Goal: Information Seeking & Learning: Learn about a topic

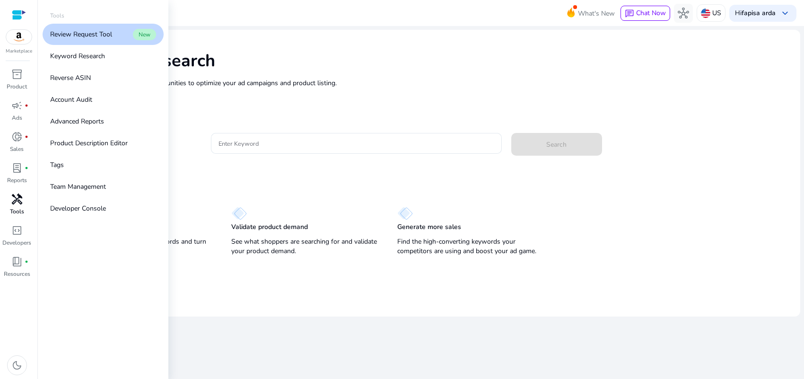
click at [17, 203] on span "handyman" at bounding box center [16, 199] width 11 height 11
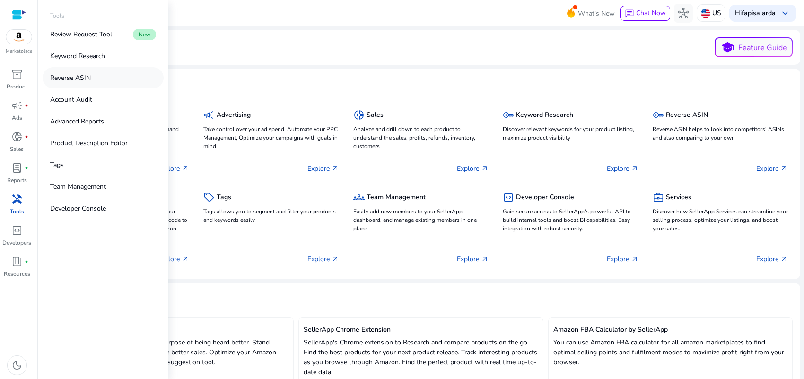
click at [73, 74] on p "Reverse ASIN" at bounding box center [70, 78] width 41 height 10
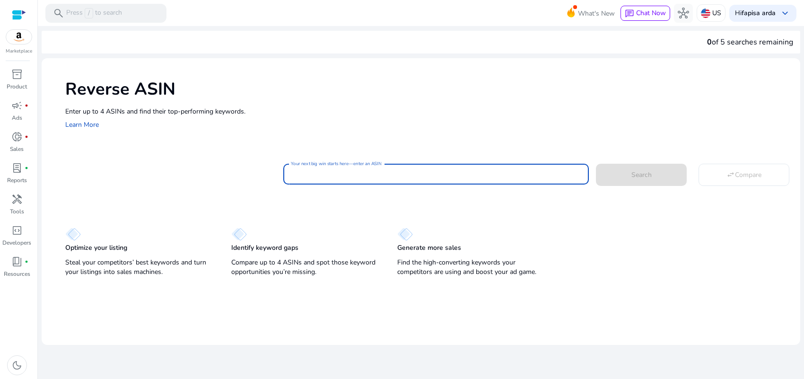
paste input "**********"
type input "**********"
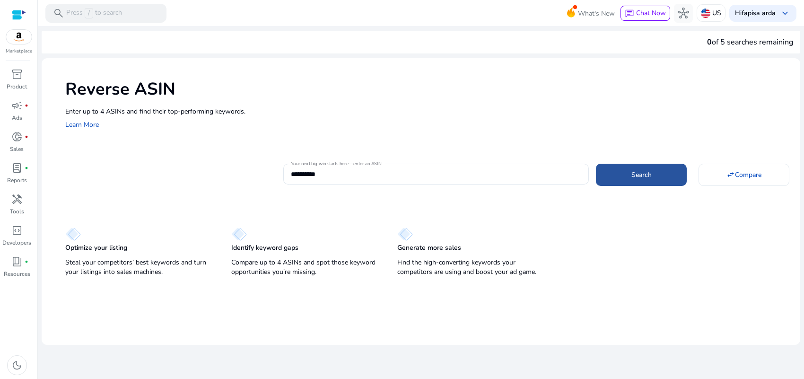
click at [613, 179] on span at bounding box center [641, 174] width 91 height 23
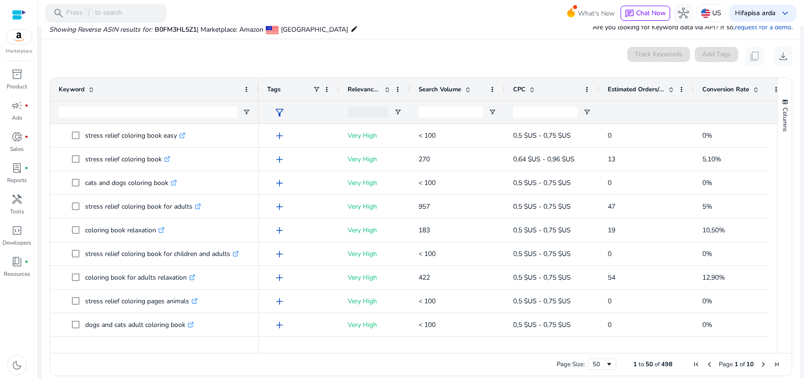
drag, startPoint x: 190, startPoint y: 88, endPoint x: 257, endPoint y: 86, distance: 66.8
click at [257, 86] on div at bounding box center [258, 89] width 4 height 23
click at [452, 89] on span "Search Volume" at bounding box center [440, 89] width 43 height 9
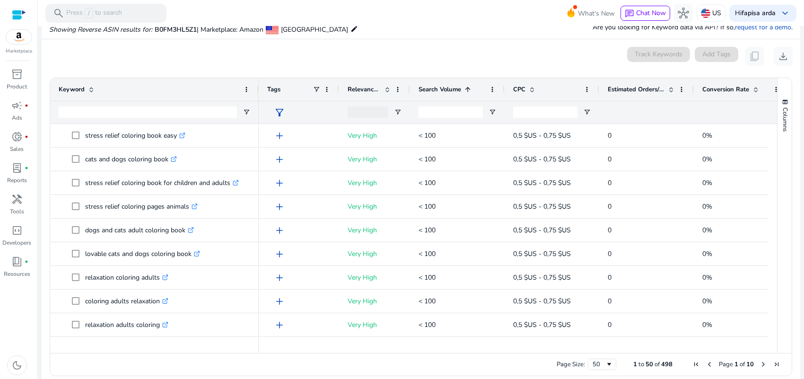
click at [452, 89] on span "Search Volume" at bounding box center [440, 89] width 43 height 9
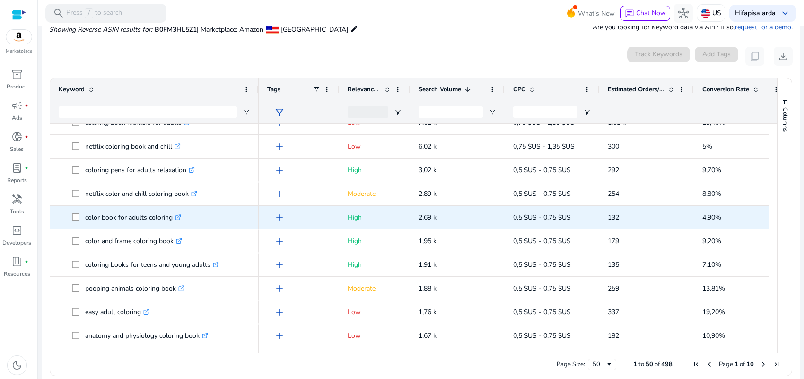
scroll to position [118, 0]
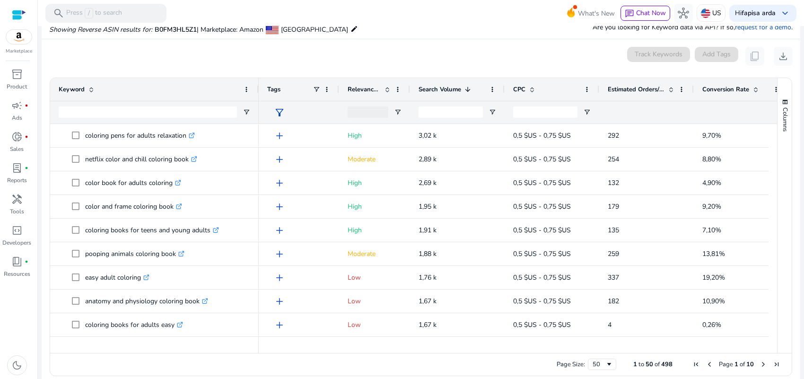
click at [637, 79] on div "Estimated Orders/Month" at bounding box center [647, 89] width 78 height 23
click at [636, 86] on span "Estimated Orders/Month" at bounding box center [636, 89] width 57 height 9
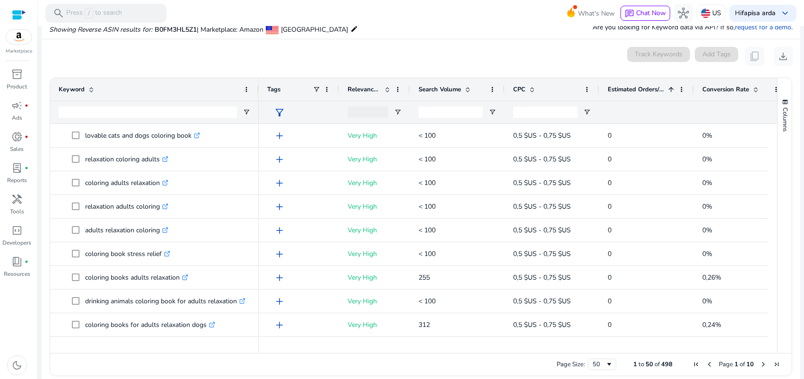
click at [636, 86] on span "Estimated Orders/Month" at bounding box center [636, 89] width 57 height 9
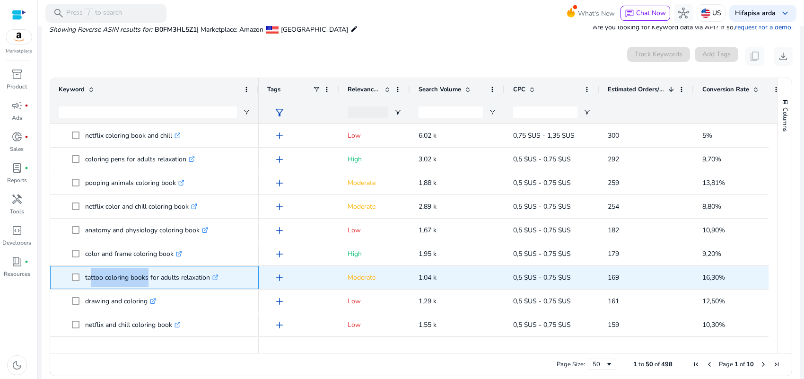
drag, startPoint x: 87, startPoint y: 278, endPoint x: 144, endPoint y: 278, distance: 57.7
click at [144, 278] on p "tattoo coloring books for adults relaxation .st0{fill:#2c8af8}" at bounding box center [151, 277] width 133 height 19
click at [116, 276] on p "tattoo coloring books for adults relaxation .st0{fill:#2c8af8}" at bounding box center [151, 277] width 133 height 19
drag, startPoint x: 87, startPoint y: 278, endPoint x: 209, endPoint y: 277, distance: 122.1
click at [209, 277] on p "tattoo coloring books for adults relaxation .st0{fill:#2c8af8}" at bounding box center [151, 277] width 133 height 19
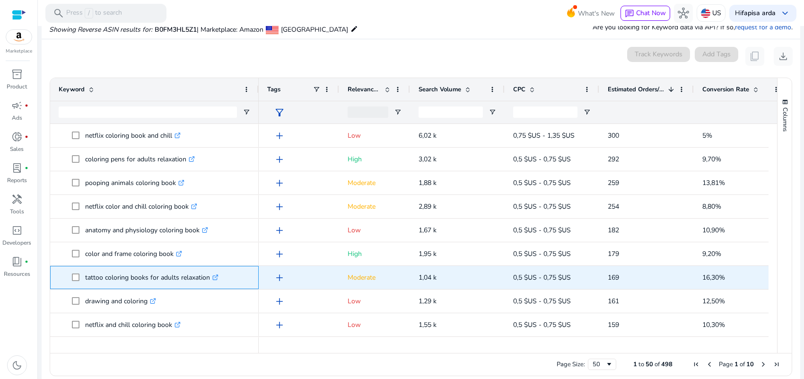
click at [115, 275] on p "tattoo coloring books for adults relaxation .st0{fill:#2c8af8}" at bounding box center [151, 277] width 133 height 19
drag, startPoint x: 86, startPoint y: 278, endPoint x: 211, endPoint y: 279, distance: 125.4
click at [211, 279] on p "tattoo coloring books for adults relaxation .st0{fill:#2c8af8}" at bounding box center [151, 277] width 133 height 19
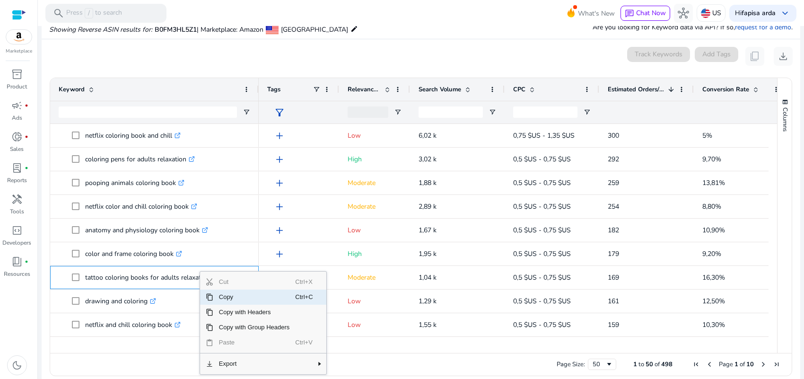
click at [228, 297] on span "Copy" at bounding box center [254, 297] width 82 height 15
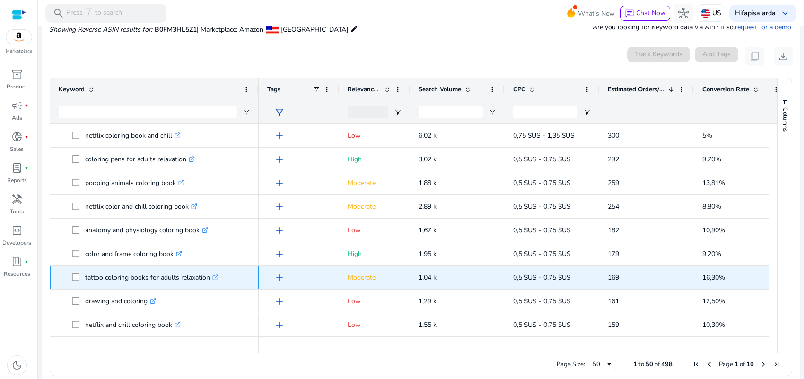
scroll to position [177, 0]
